Goal: Task Accomplishment & Management: Manage account settings

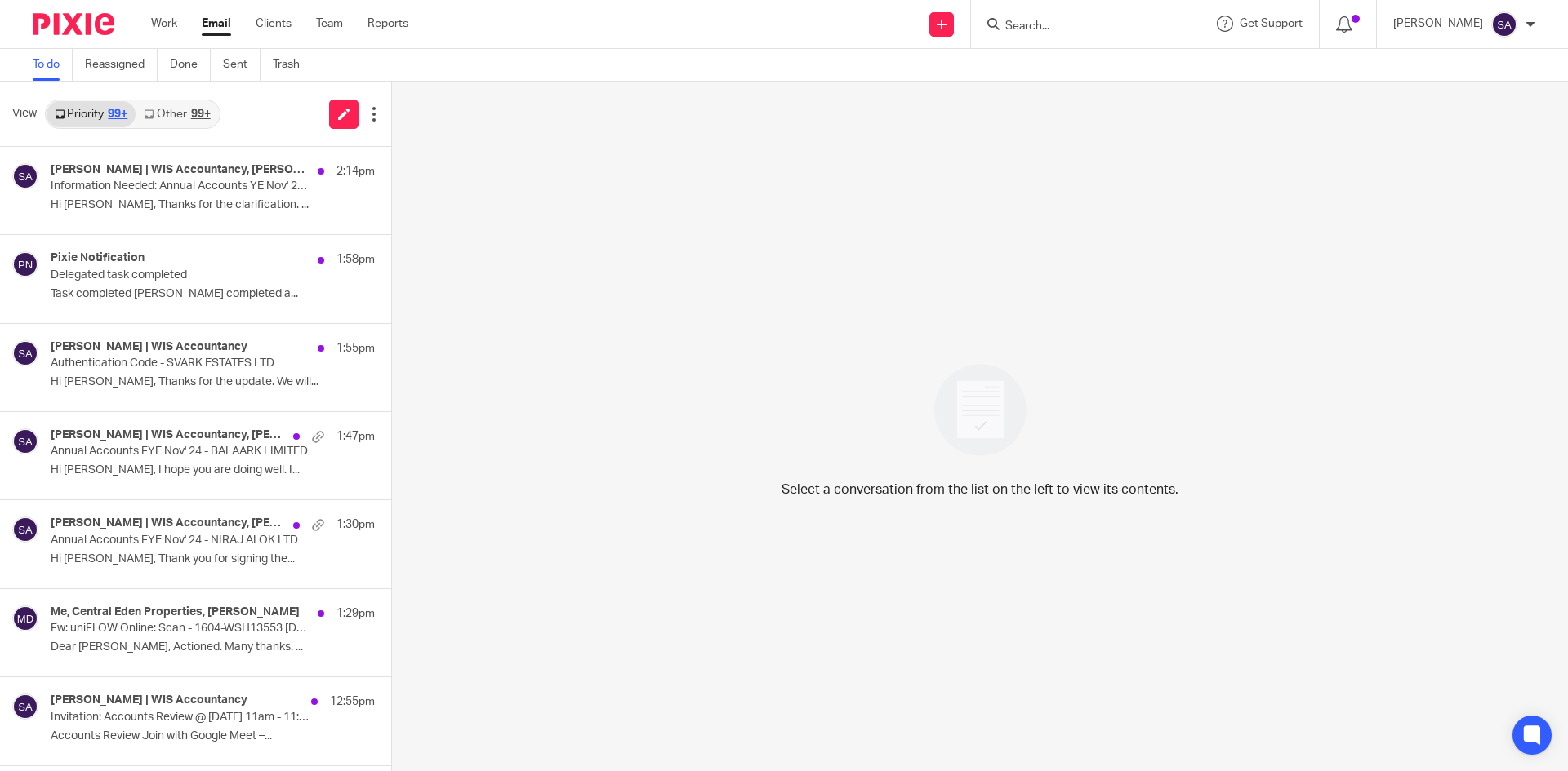
click at [1057, 25] on input "Search" at bounding box center [1077, 27] width 147 height 15
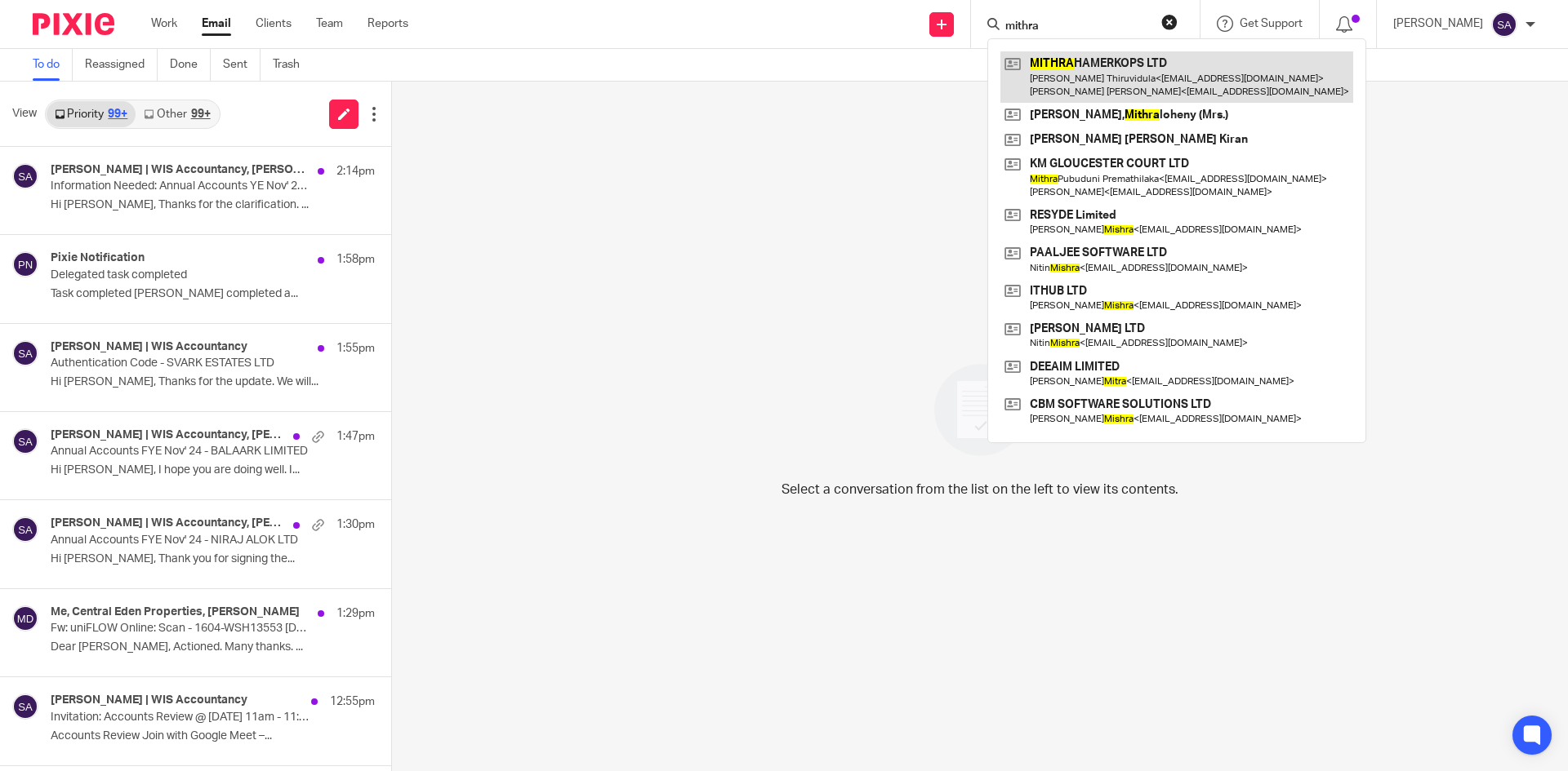
type input "mithra"
click at [1107, 73] on link at bounding box center [1177, 77] width 353 height 51
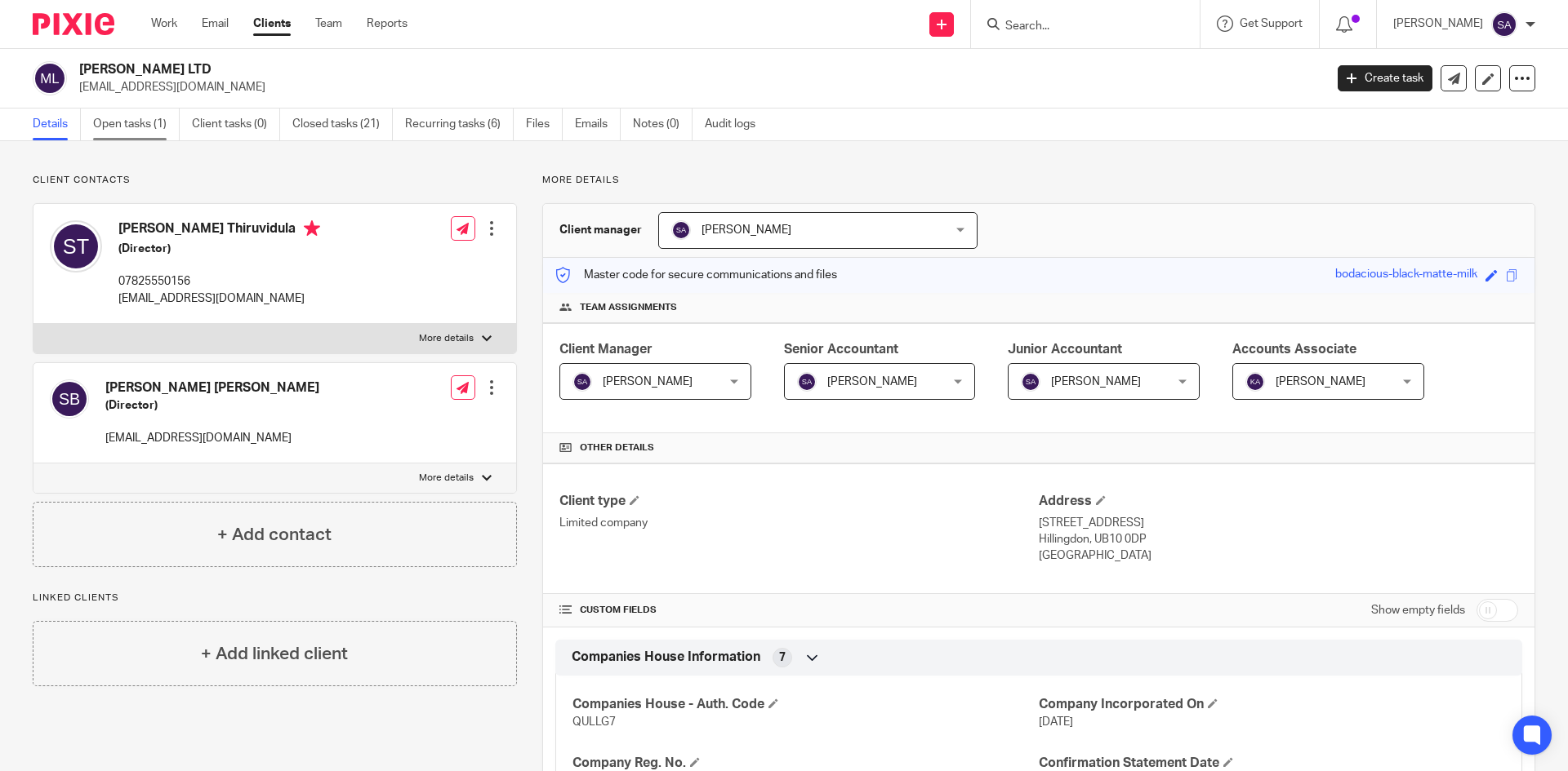
click at [133, 123] on link "Open tasks (1)" at bounding box center [135, 124] width 86 height 32
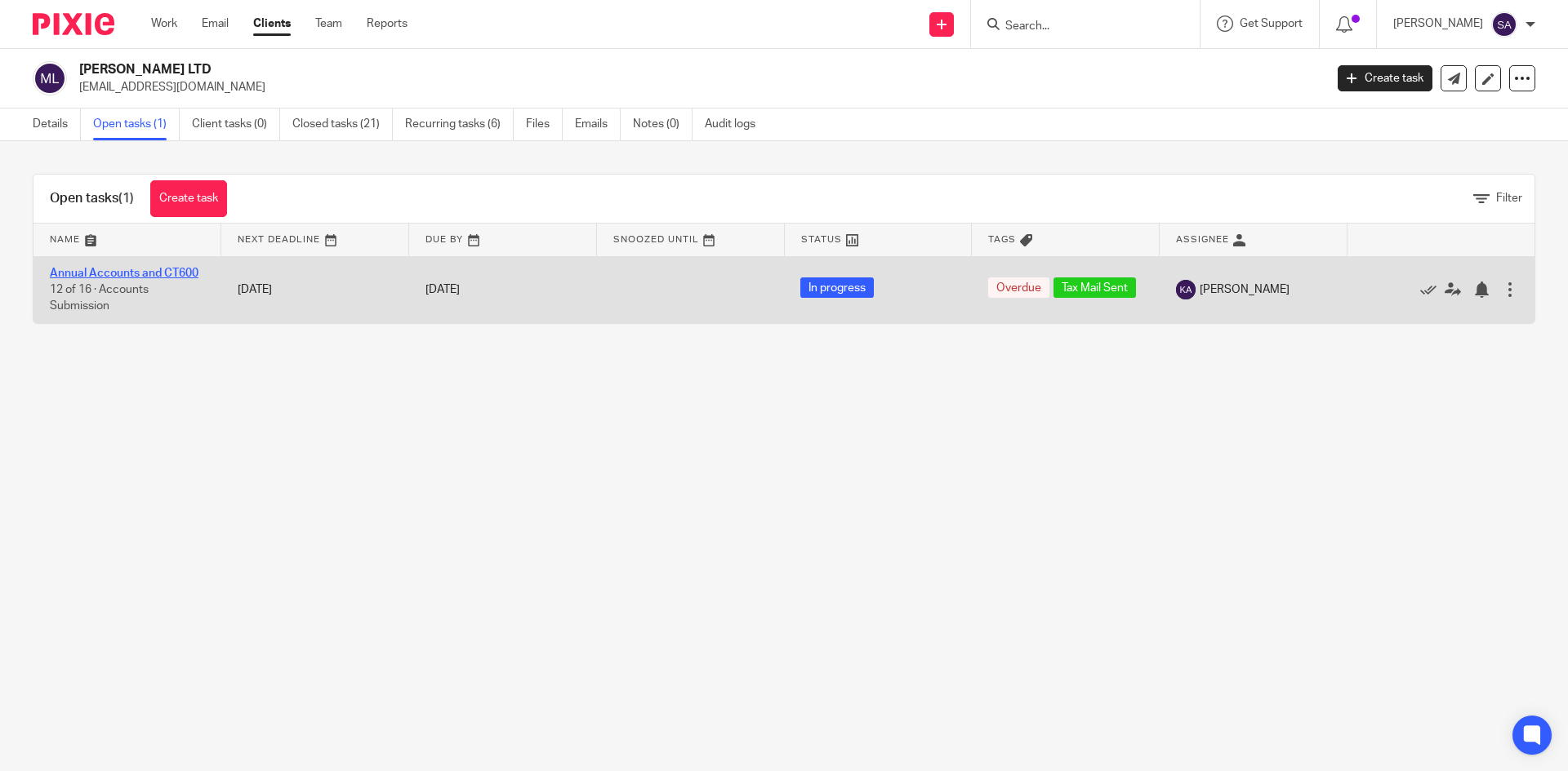
click at [120, 272] on link "Annual Accounts and CT600" at bounding box center [124, 273] width 149 height 11
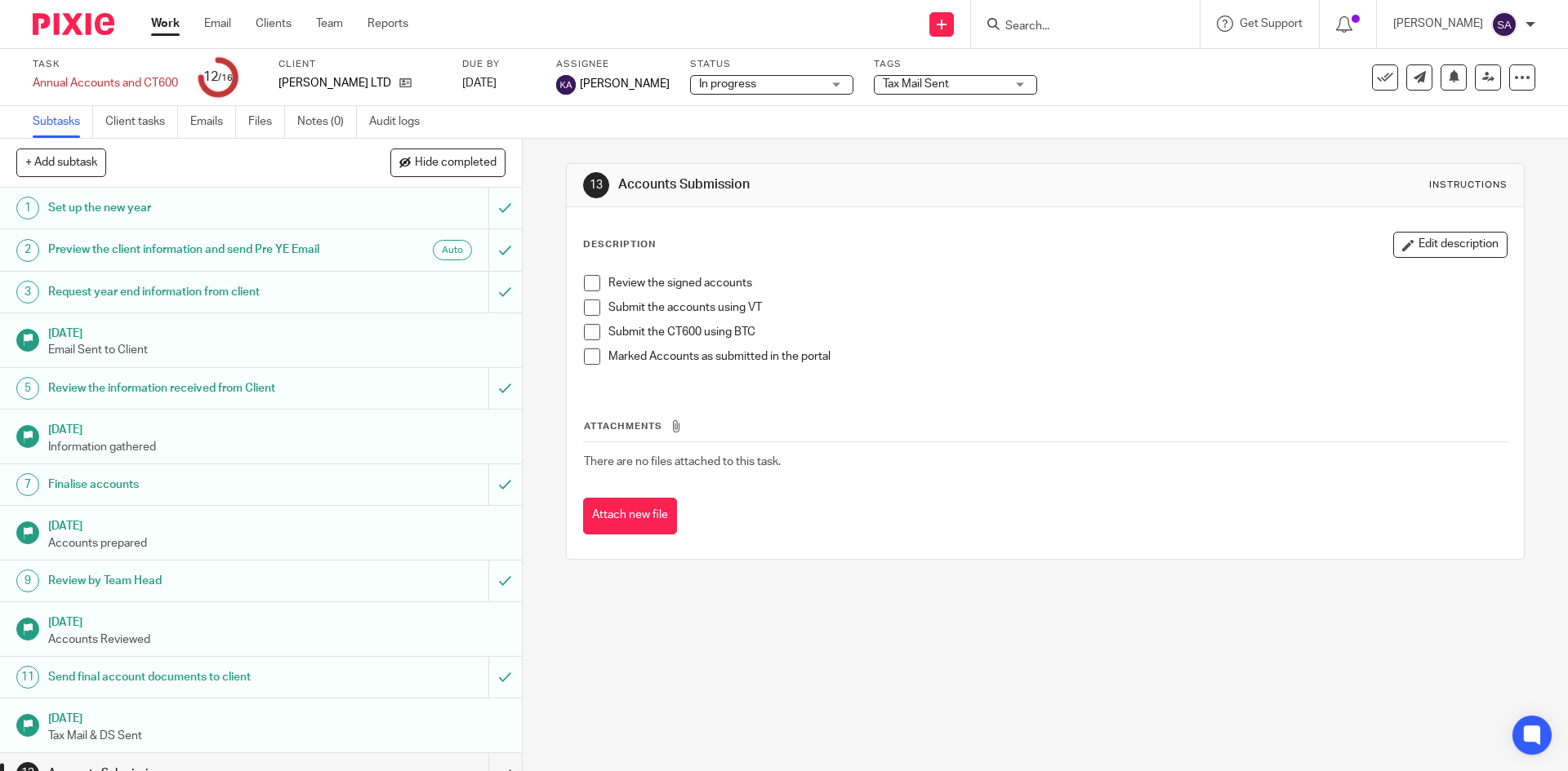
click at [1000, 81] on span "Tax Mail Sent" at bounding box center [944, 84] width 122 height 17
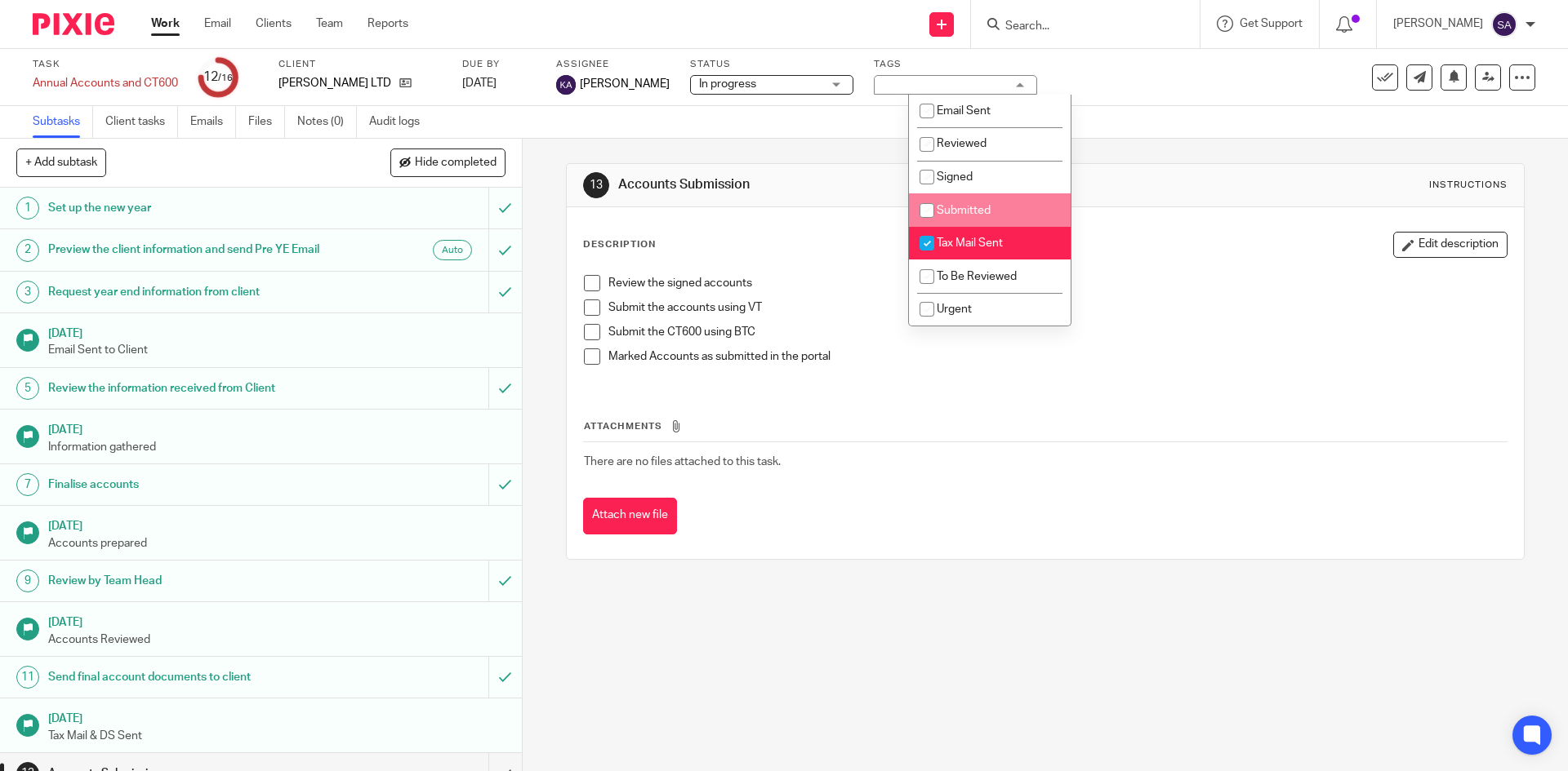
click at [930, 215] on input "checkbox" at bounding box center [927, 211] width 31 height 31
checkbox input "true"
click at [931, 248] on input "checkbox" at bounding box center [927, 244] width 31 height 31
checkbox input "false"
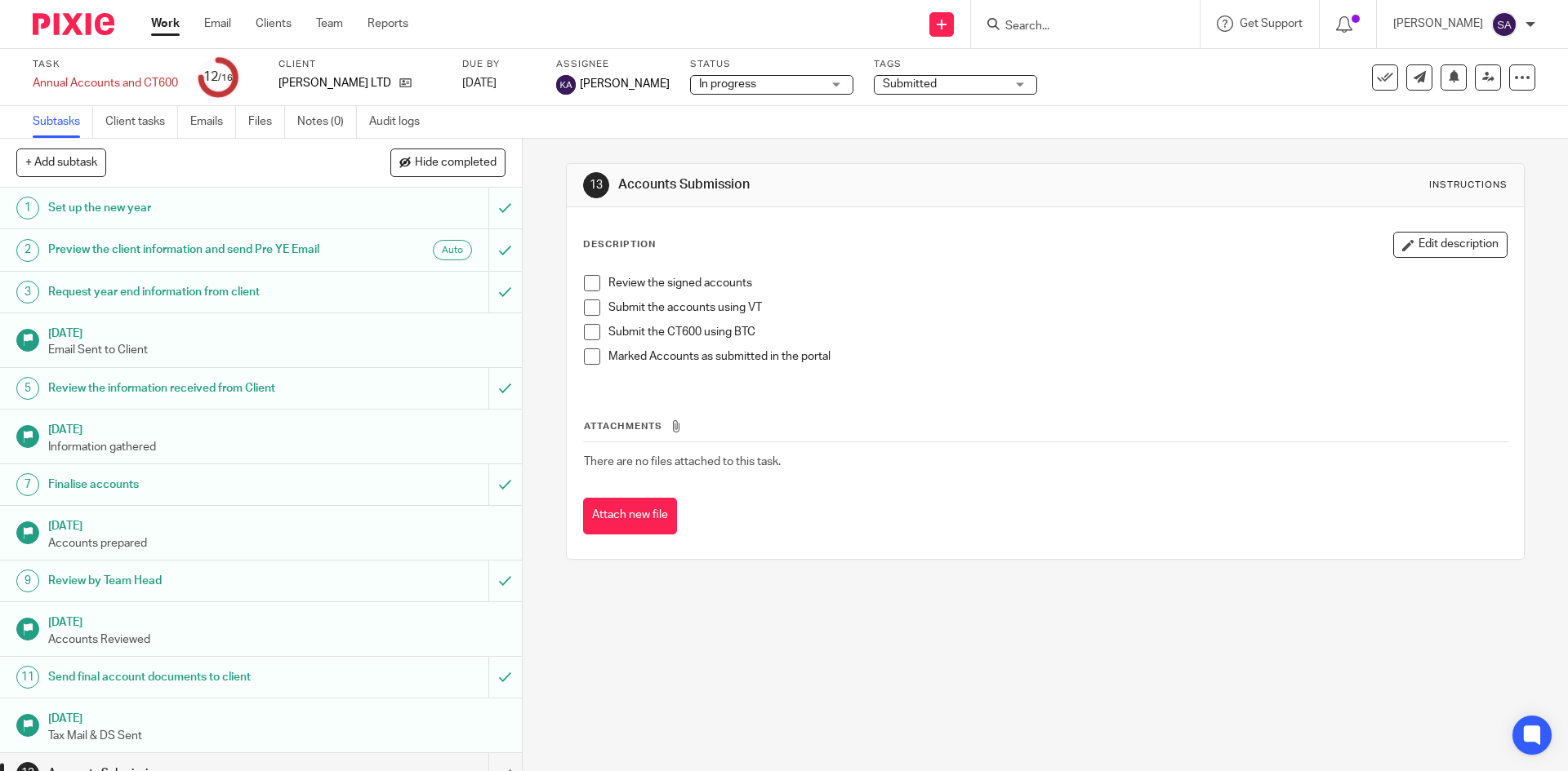
click at [1038, 25] on input "Search" at bounding box center [1077, 27] width 147 height 15
type input "aryam h"
click at [1068, 62] on link at bounding box center [1138, 71] width 276 height 38
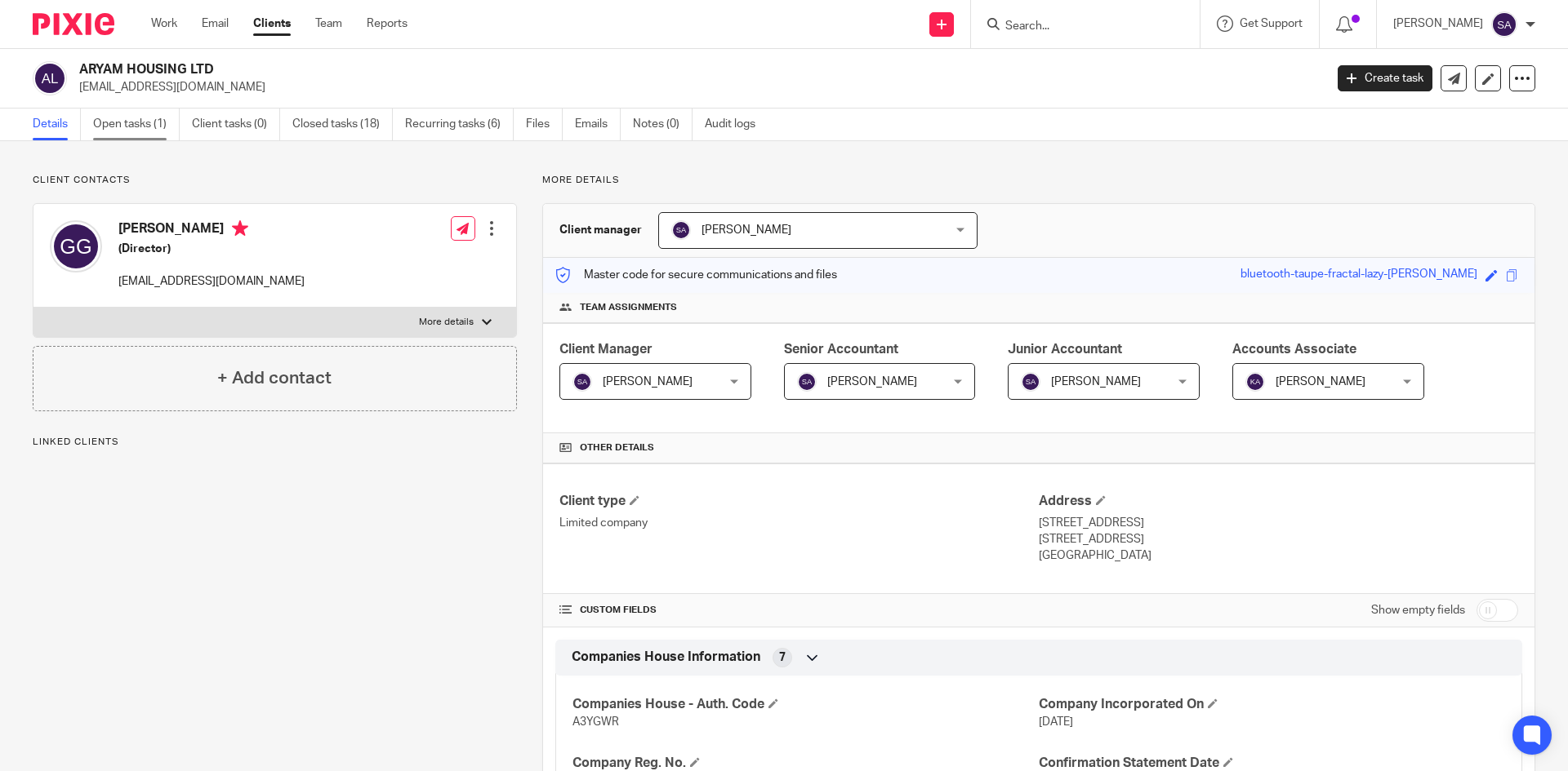
click at [147, 120] on link "Open tasks (1)" at bounding box center [135, 124] width 86 height 32
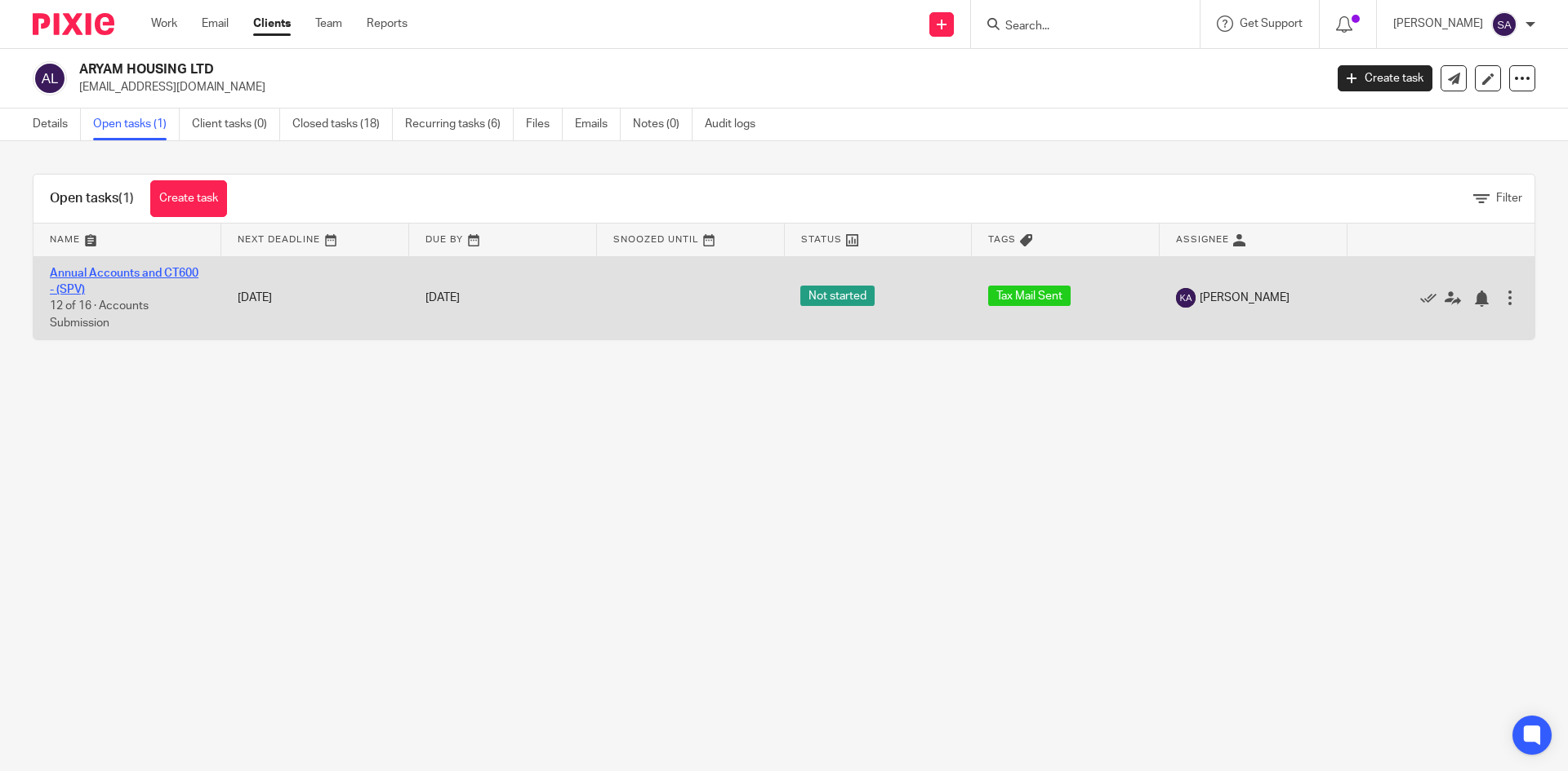
click at [121, 267] on link "Annual Accounts and CT600 - (SPV)" at bounding box center [124, 281] width 149 height 28
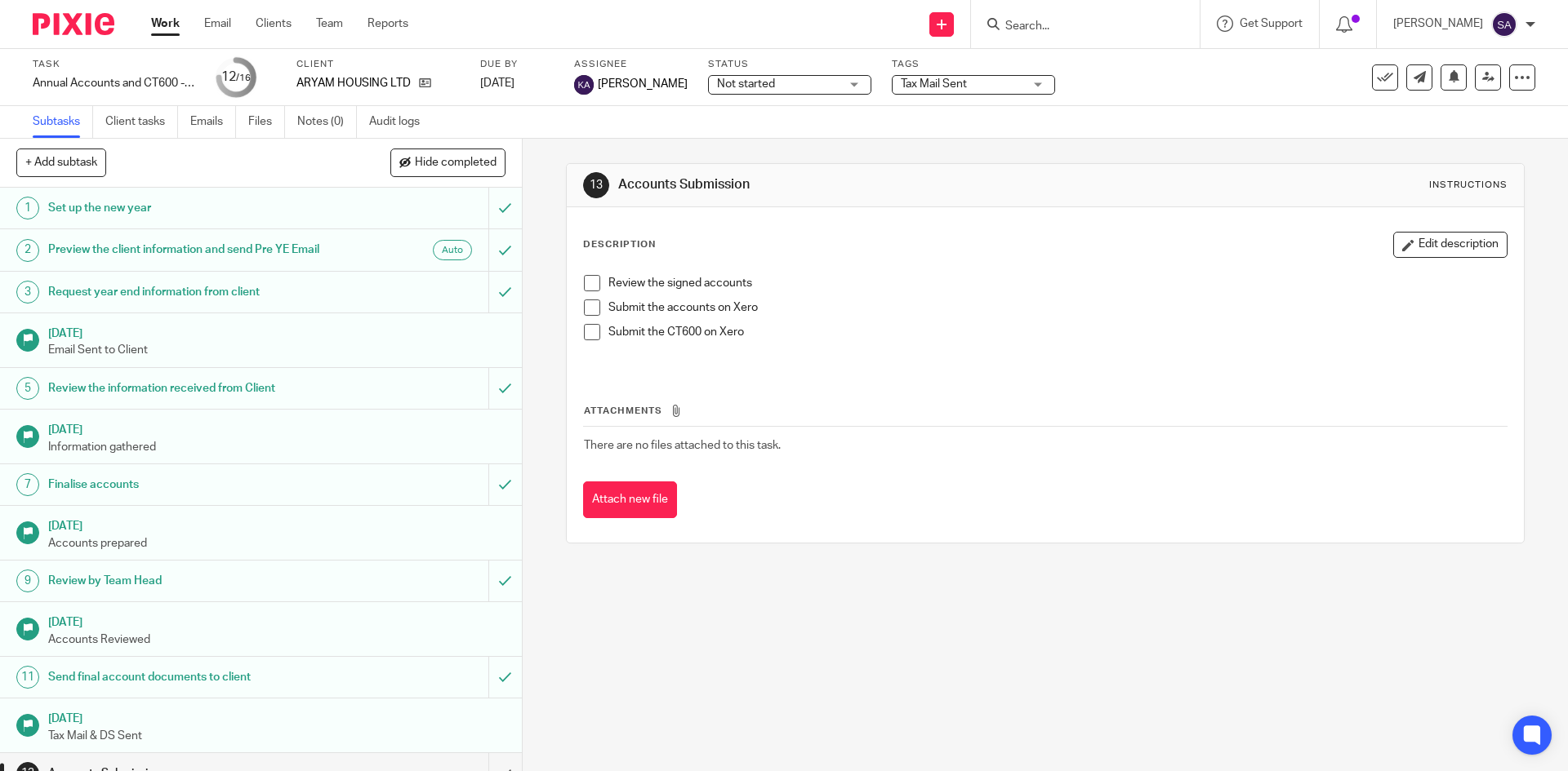
click at [1018, 81] on span "Tax Mail Sent" at bounding box center [962, 84] width 122 height 17
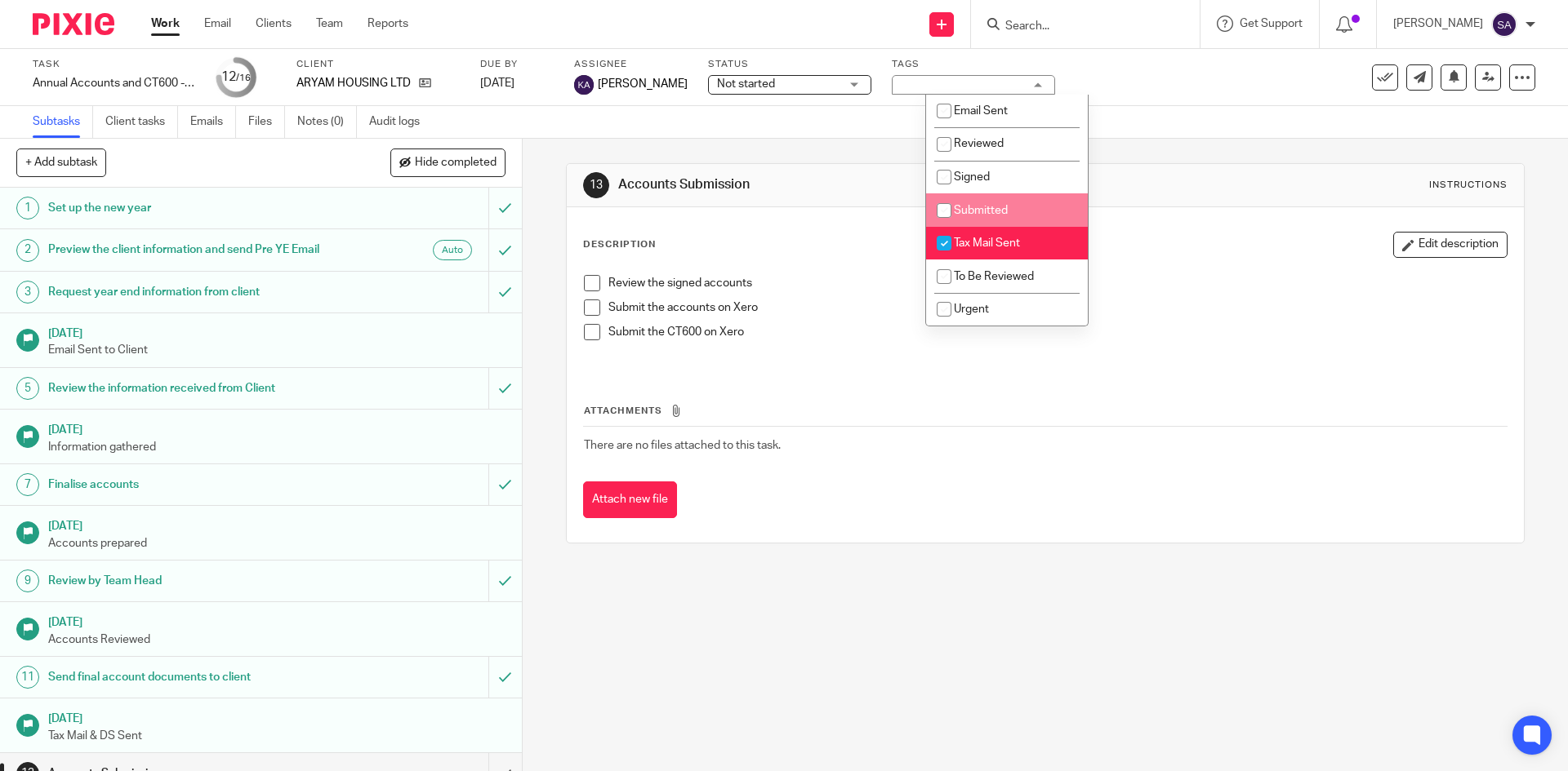
click at [974, 204] on li "Submitted" at bounding box center [1007, 210] width 162 height 34
checkbox input "true"
click at [946, 235] on input "checkbox" at bounding box center [944, 244] width 31 height 31
checkbox input "false"
